Goal: Task Accomplishment & Management: Complete application form

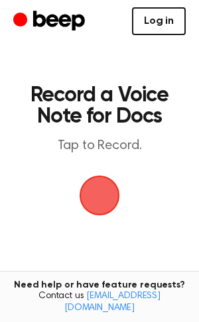
click at [158, 30] on link "Log in" at bounding box center [159, 21] width 54 height 28
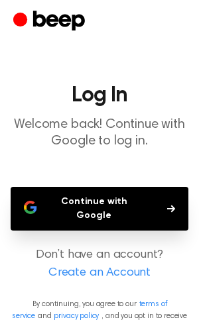
click at [92, 202] on button "Continue with Google" at bounding box center [99, 209] width 177 height 44
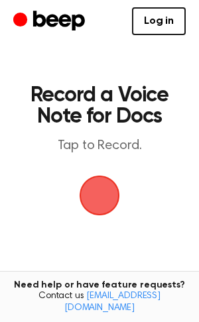
click at [99, 189] on span "button" at bounding box center [99, 195] width 40 height 40
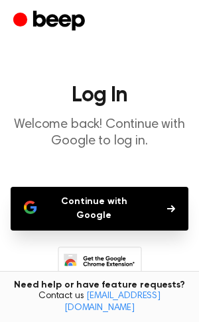
click at [136, 249] on icon at bounding box center [100, 264] width 84 height 36
click at [111, 202] on button "Continue with Google" at bounding box center [99, 209] width 177 height 44
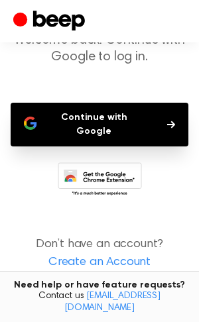
click at [70, 254] on link "Create an Account" at bounding box center [99, 263] width 172 height 18
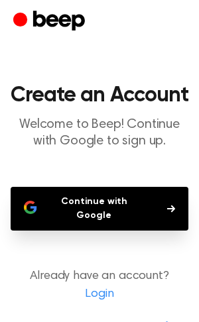
scroll to position [32, 0]
